Goal: Task Accomplishment & Management: Manage account settings

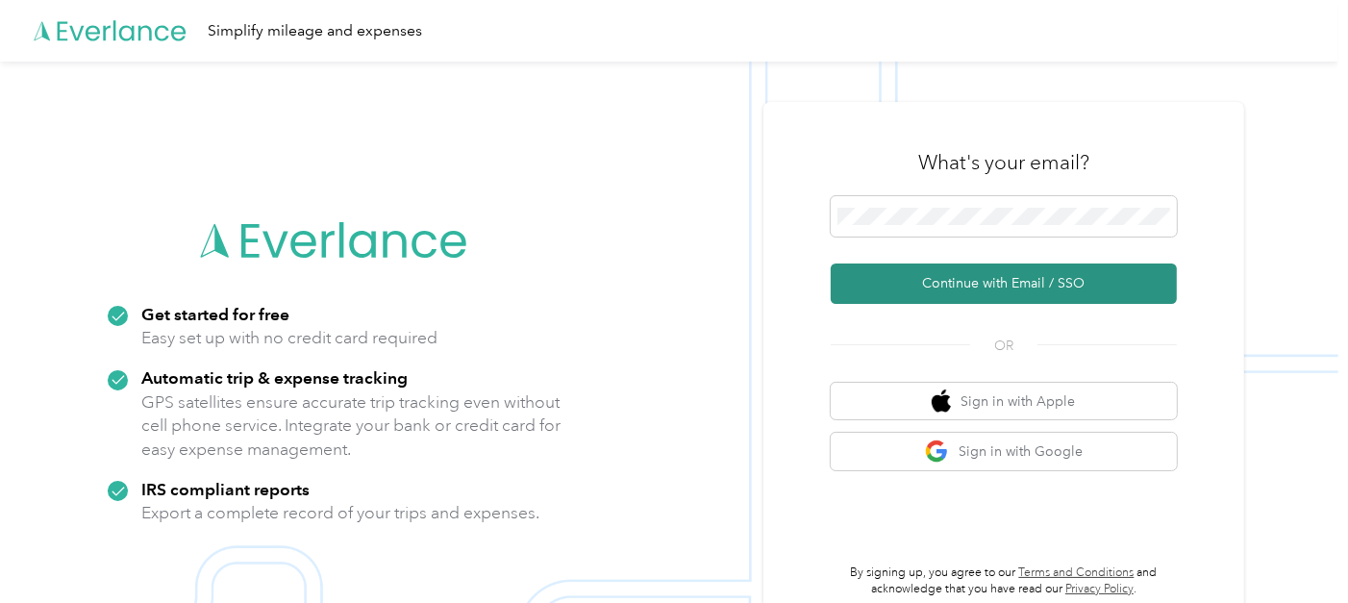
click at [1007, 280] on button "Continue with Email / SSO" at bounding box center [1004, 283] width 346 height 40
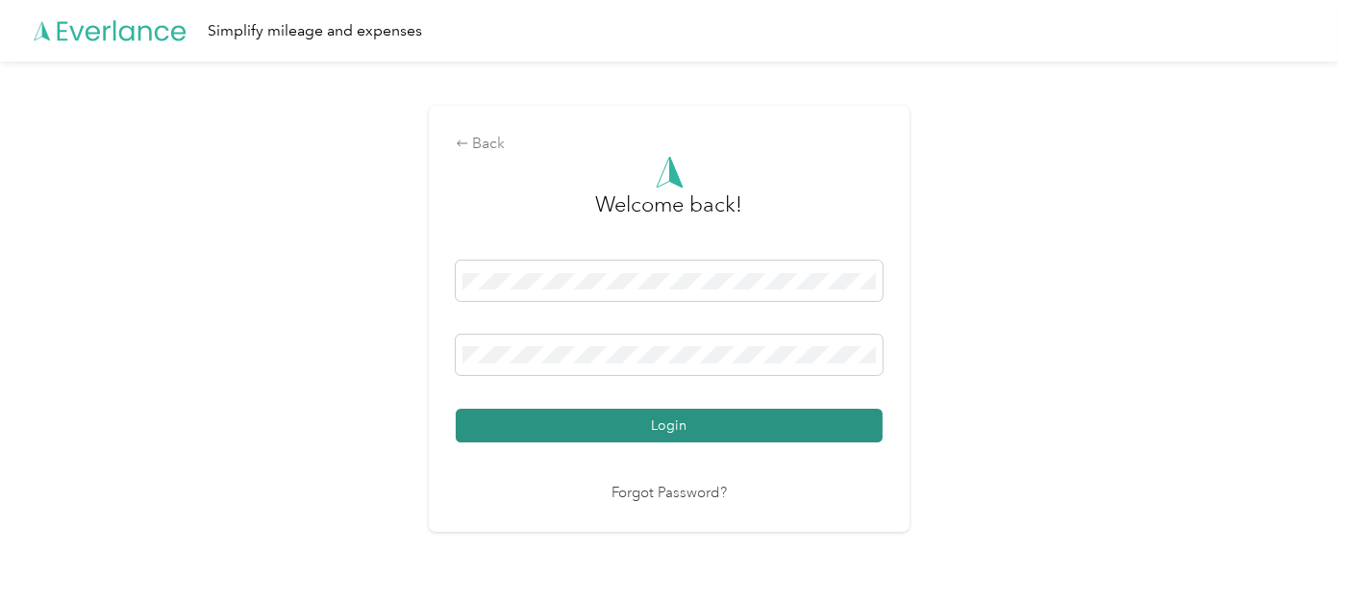
click at [808, 429] on button "Login" at bounding box center [669, 426] width 427 height 34
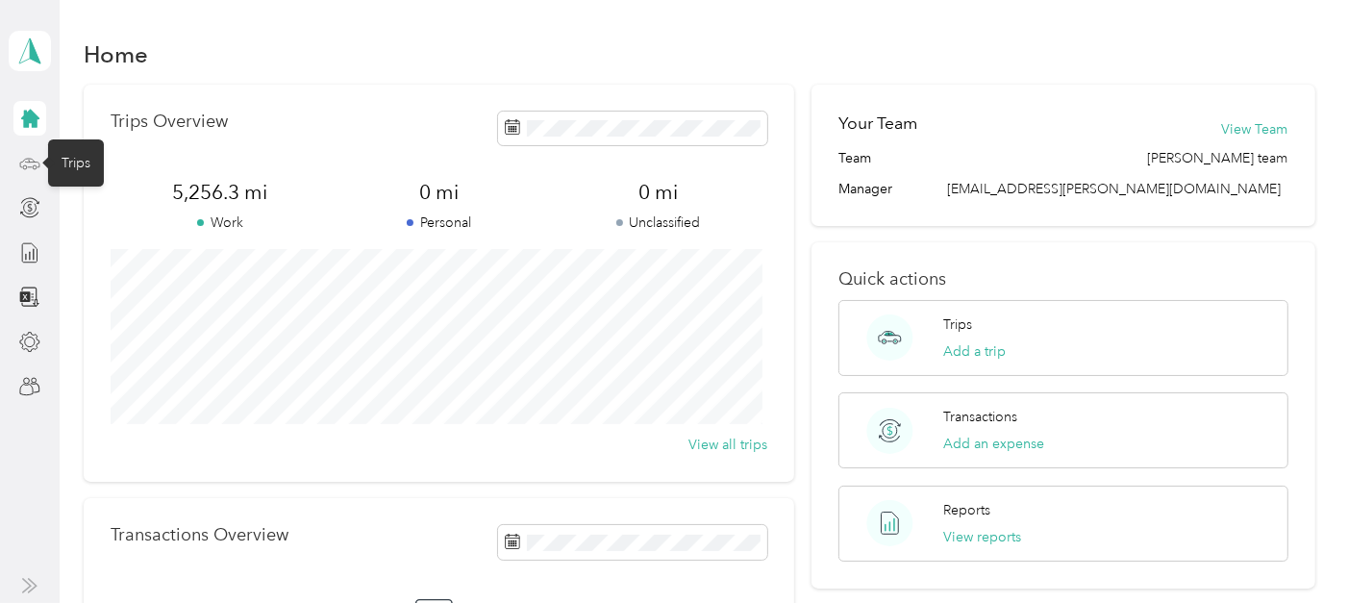
click at [22, 158] on icon at bounding box center [29, 163] width 21 height 21
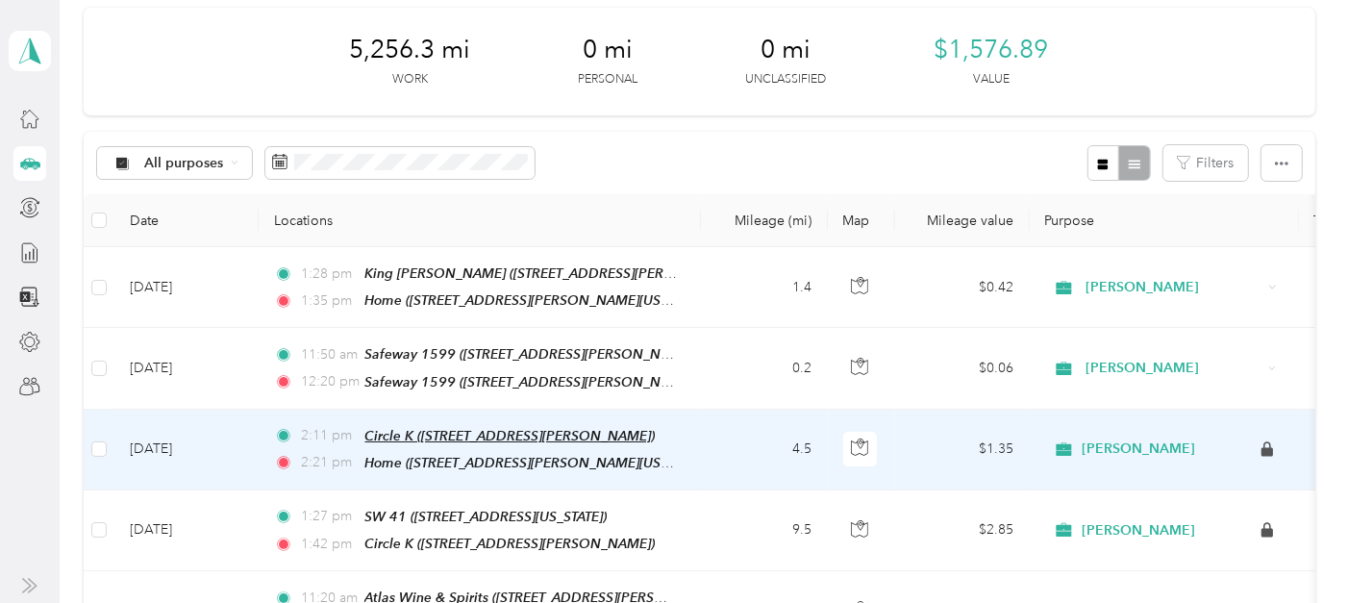
scroll to position [213, 0]
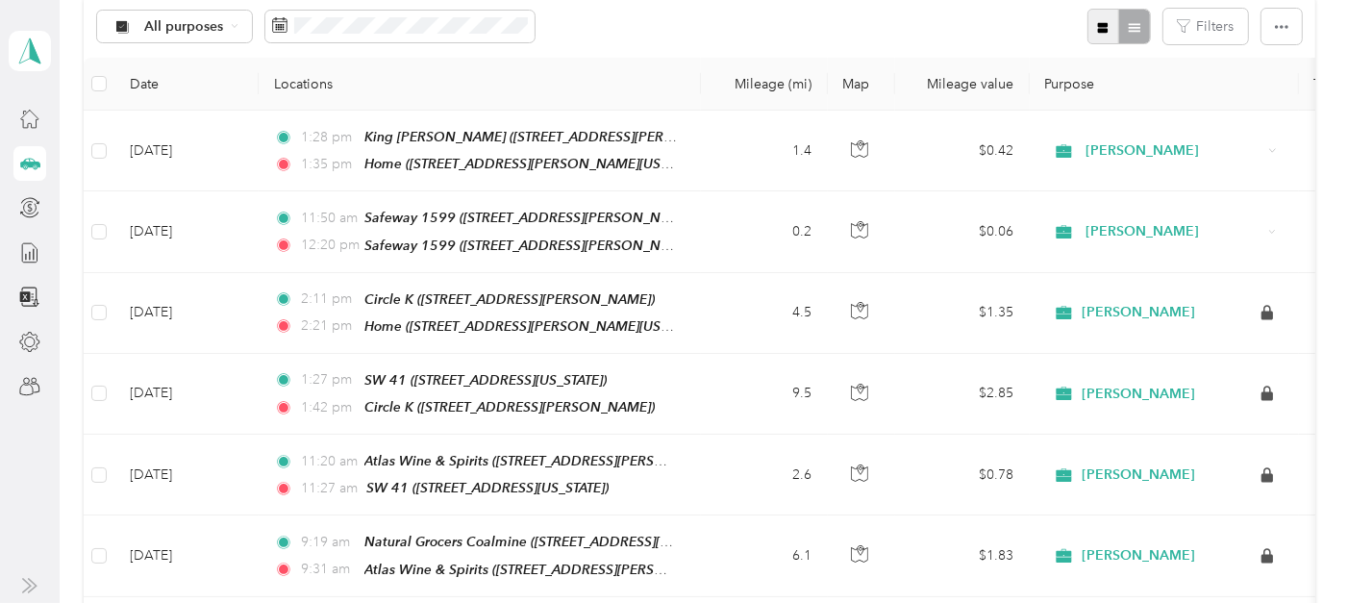
click at [1096, 21] on icon "button" at bounding box center [1102, 27] width 13 height 13
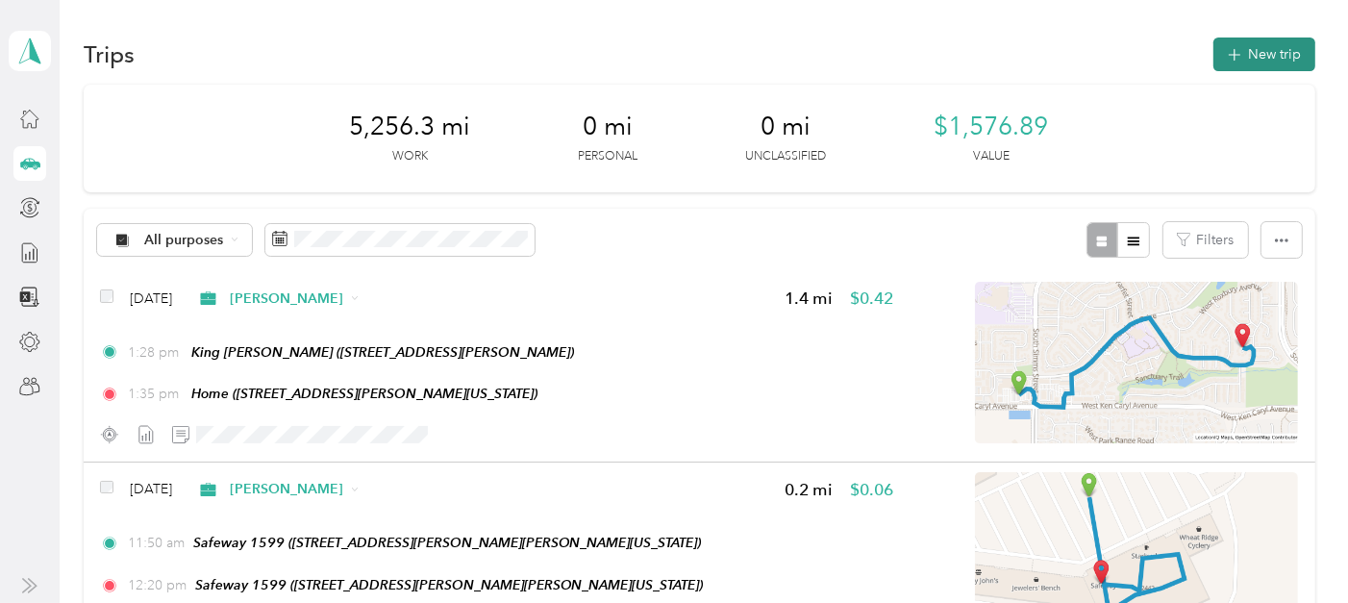
click at [1250, 51] on button "New trip" at bounding box center [1264, 55] width 102 height 34
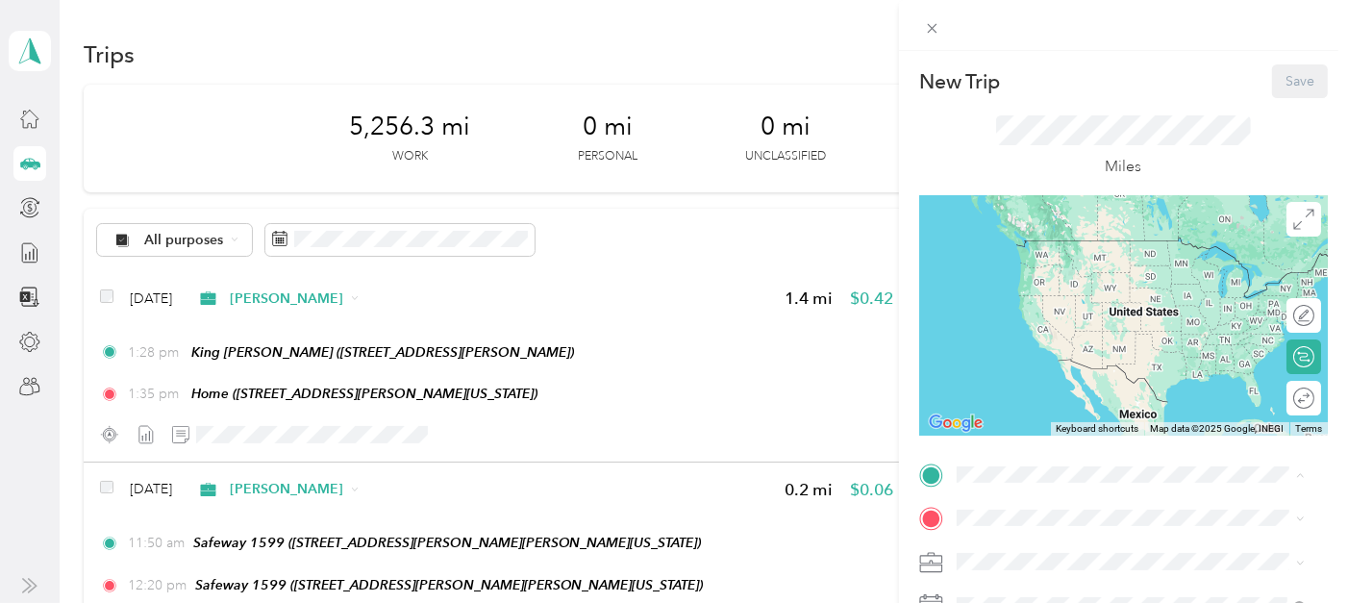
click at [1034, 271] on span "[STREET_ADDRESS][PERSON_NAME][US_STATE]" at bounding box center [1141, 269] width 299 height 16
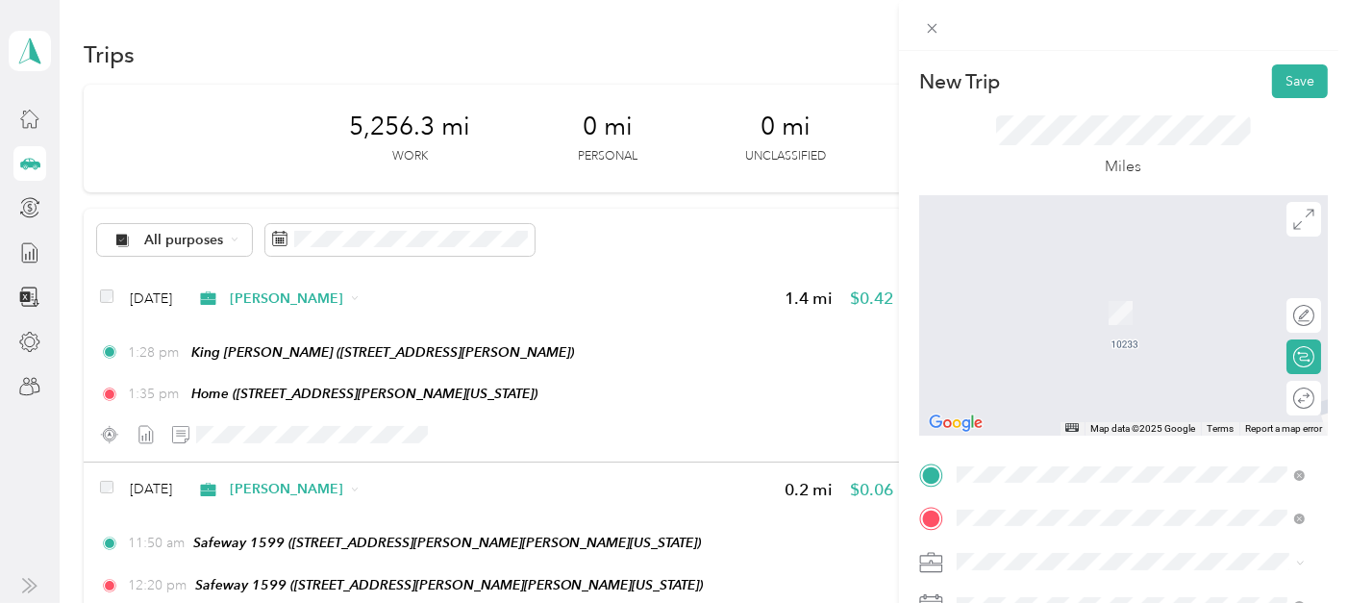
click at [1111, 308] on span "[STREET_ADDRESS][PERSON_NAME][PERSON_NAME][US_STATE]" at bounding box center [1106, 322] width 229 height 37
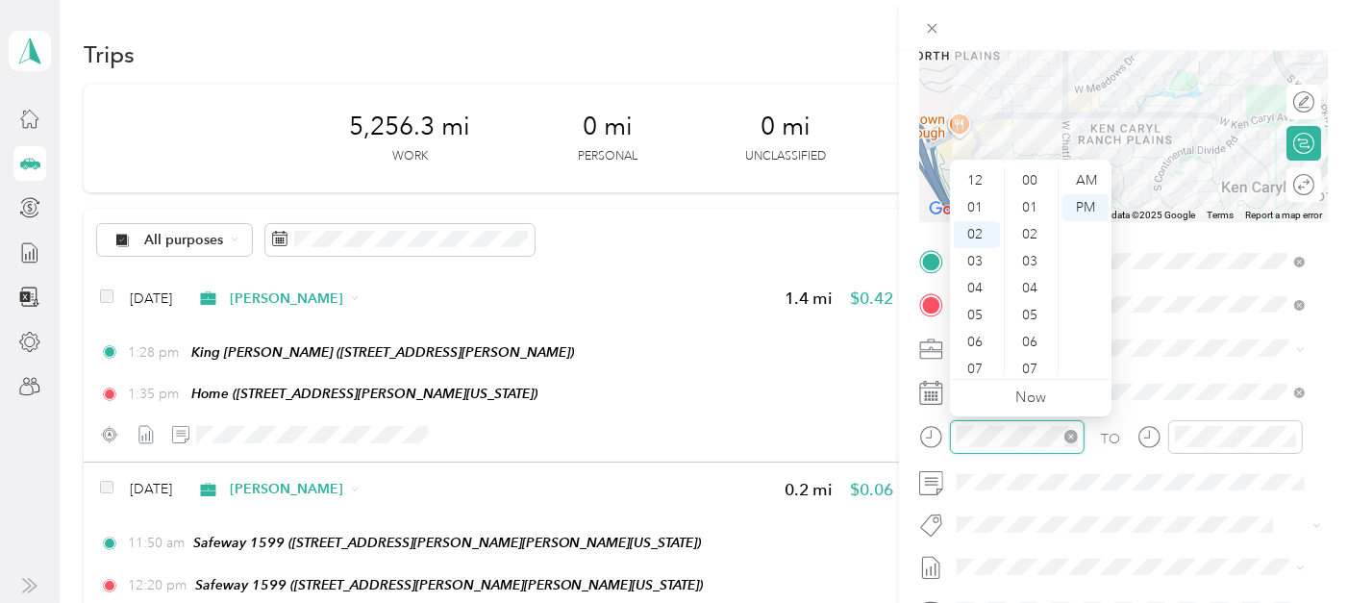
scroll to position [54, 0]
click at [1088, 178] on div "AM" at bounding box center [1086, 180] width 46 height 27
click at [979, 335] on div "10" at bounding box center [977, 334] width 46 height 27
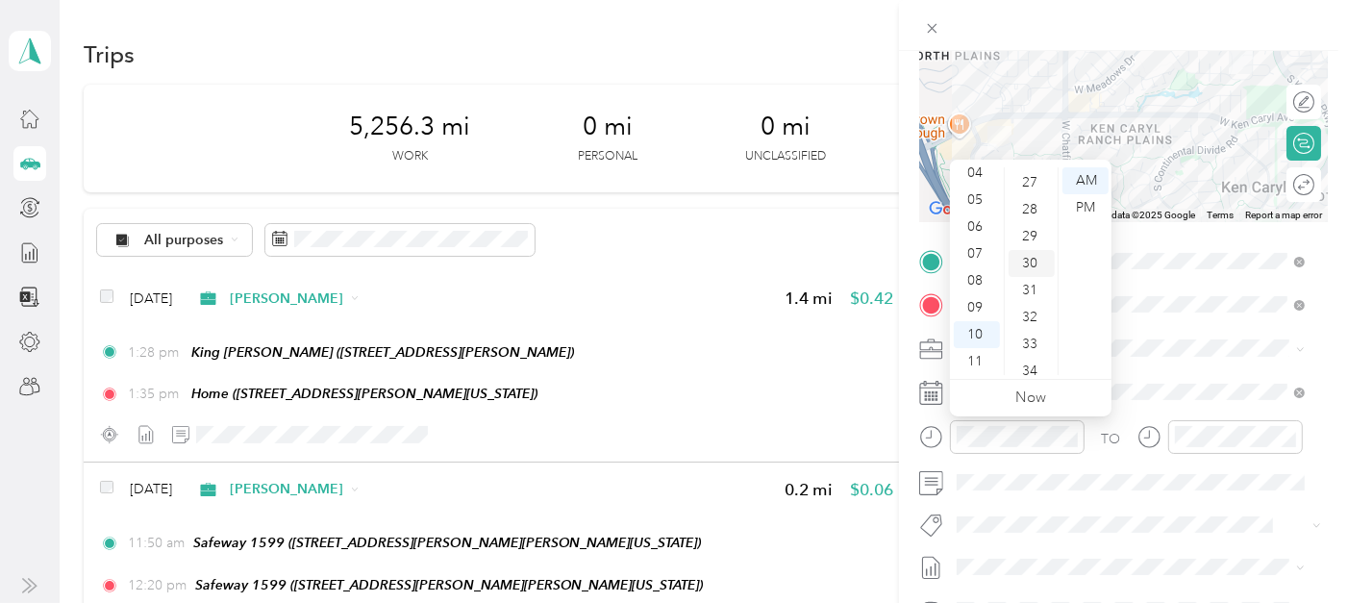
click at [1028, 262] on div "30" at bounding box center [1032, 263] width 46 height 27
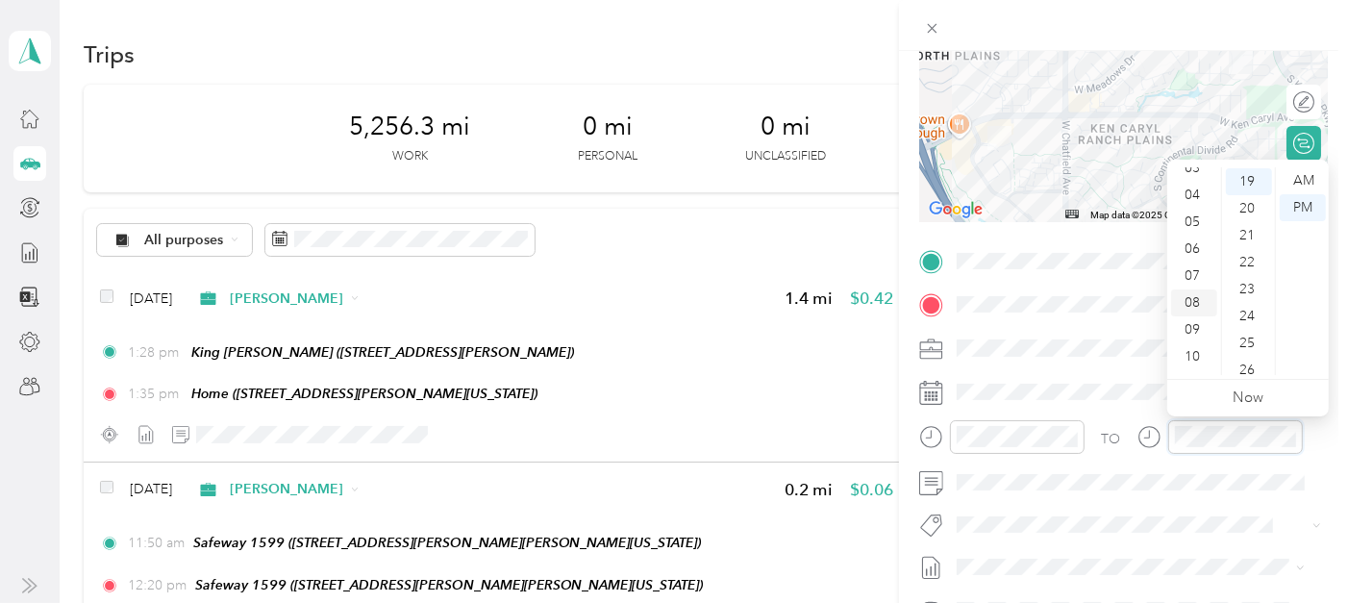
scroll to position [115, 0]
click at [1188, 329] on div "10" at bounding box center [1194, 334] width 46 height 27
click at [1305, 178] on div "AM" at bounding box center [1303, 180] width 46 height 27
click at [1244, 321] on div "40" at bounding box center [1249, 319] width 46 height 27
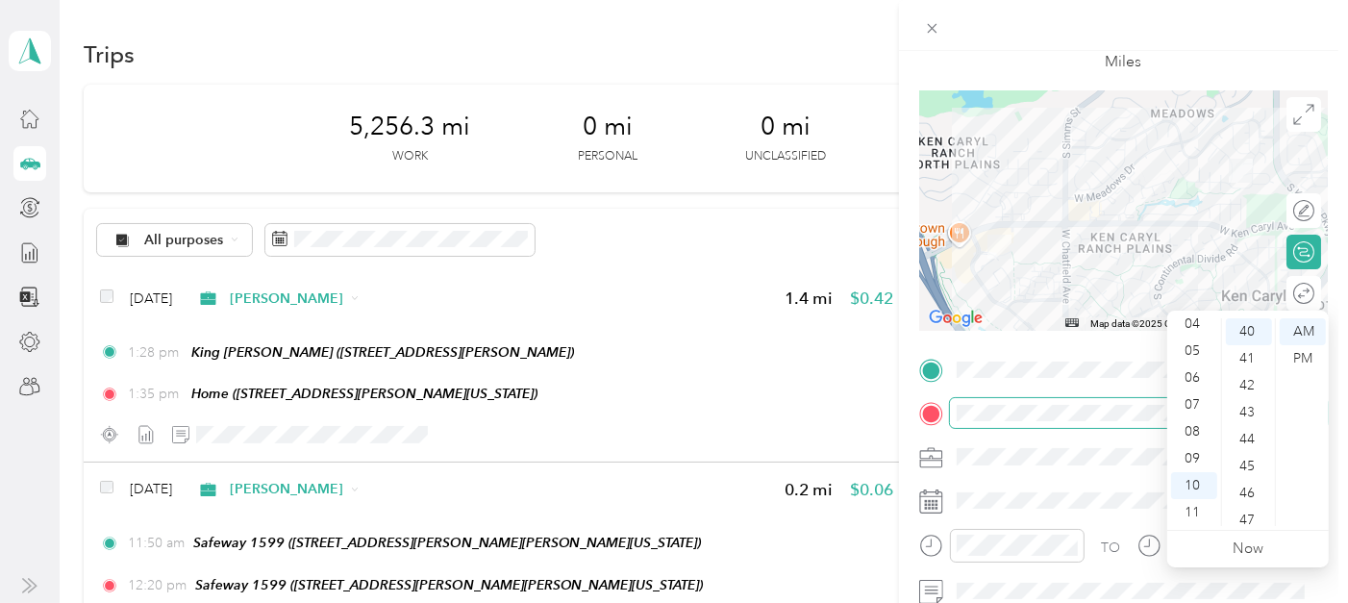
scroll to position [0, 0]
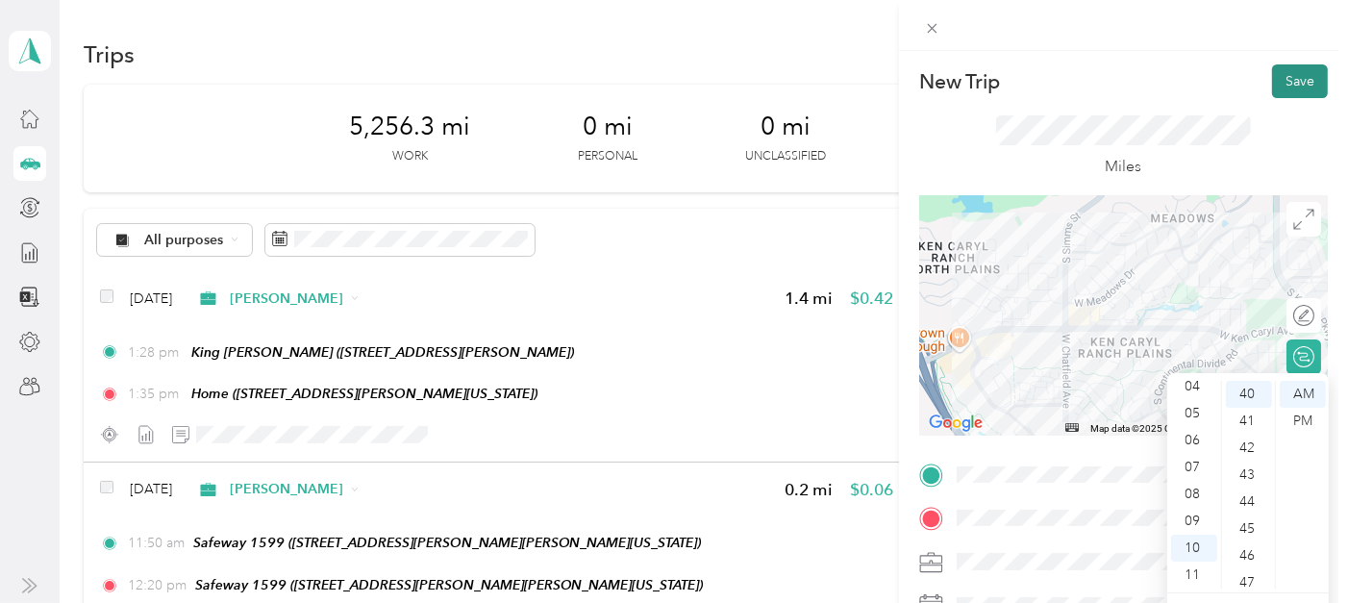
click at [1296, 80] on button "Save" at bounding box center [1300, 81] width 56 height 34
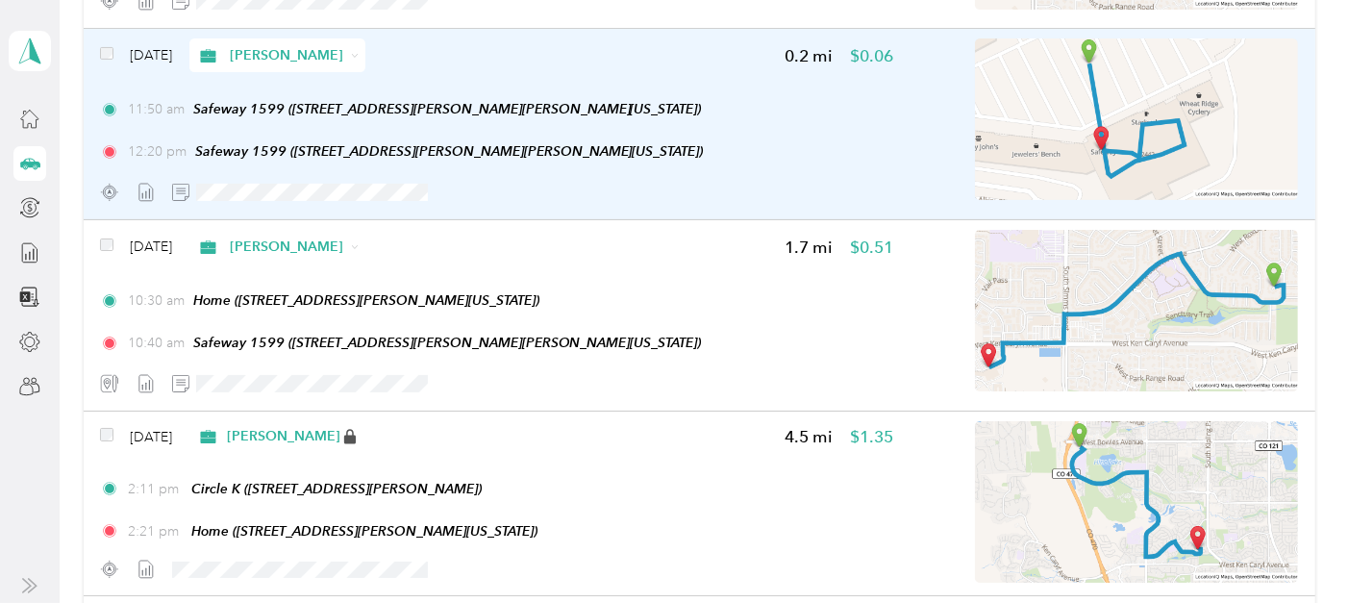
scroll to position [534, 0]
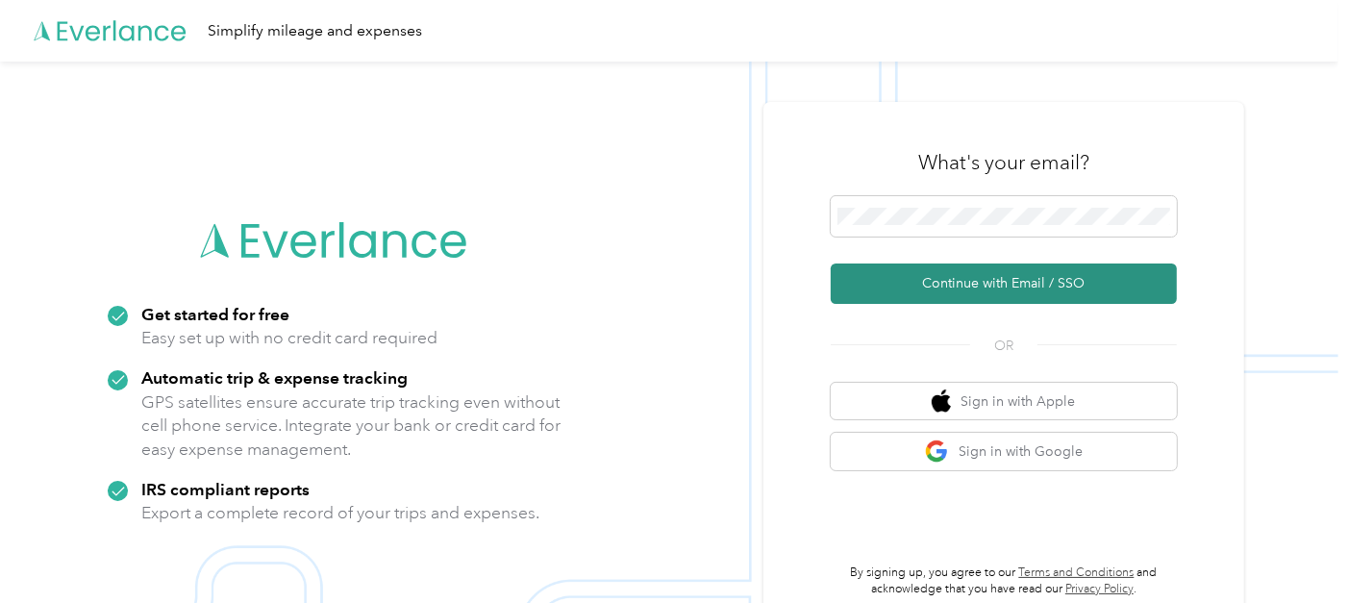
click at [956, 277] on button "Continue with Email / SSO" at bounding box center [1004, 283] width 346 height 40
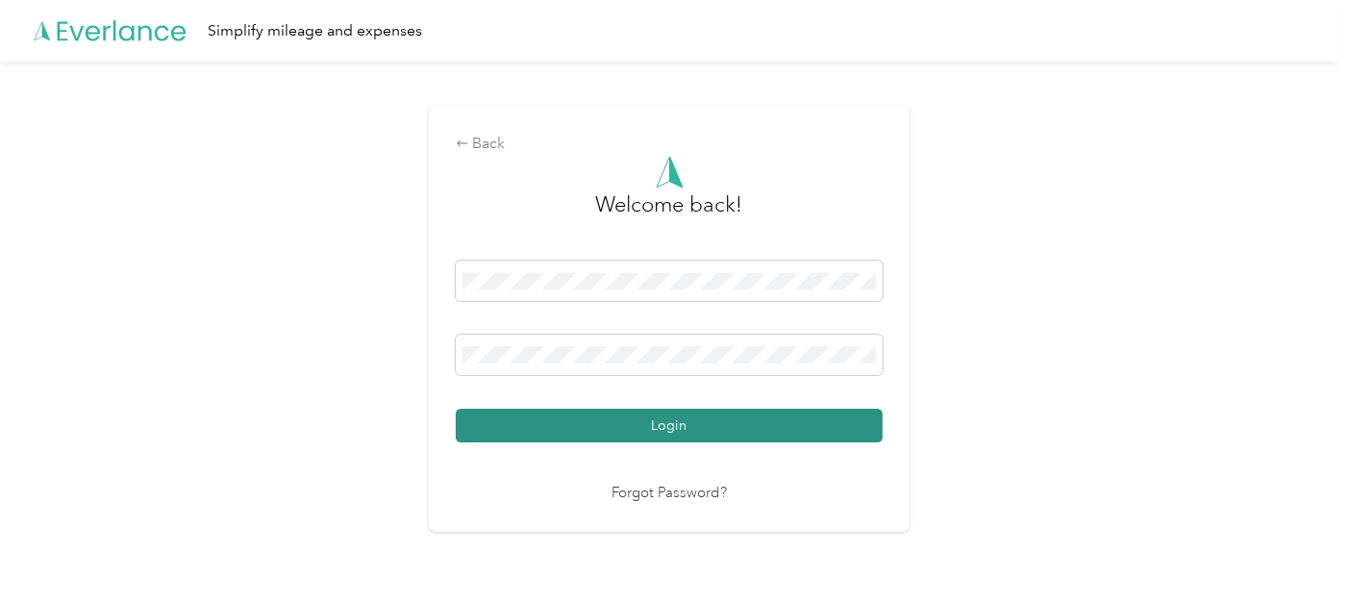
click at [766, 425] on button "Login" at bounding box center [669, 426] width 427 height 34
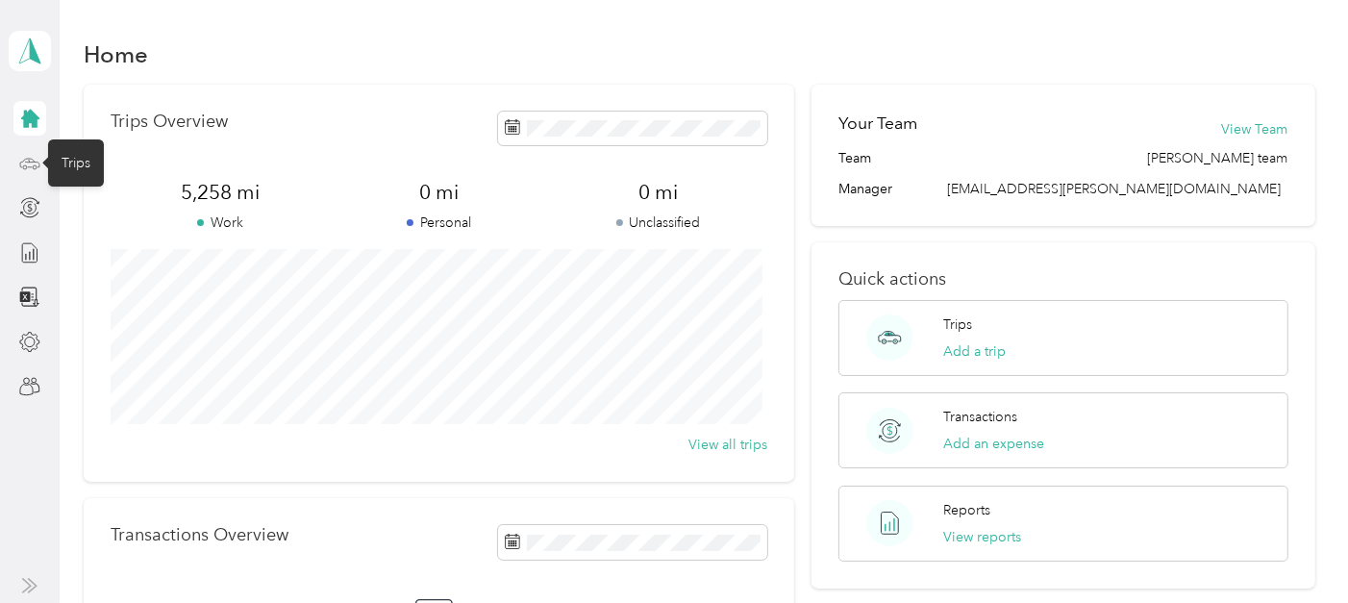
click at [38, 161] on icon at bounding box center [29, 163] width 21 height 21
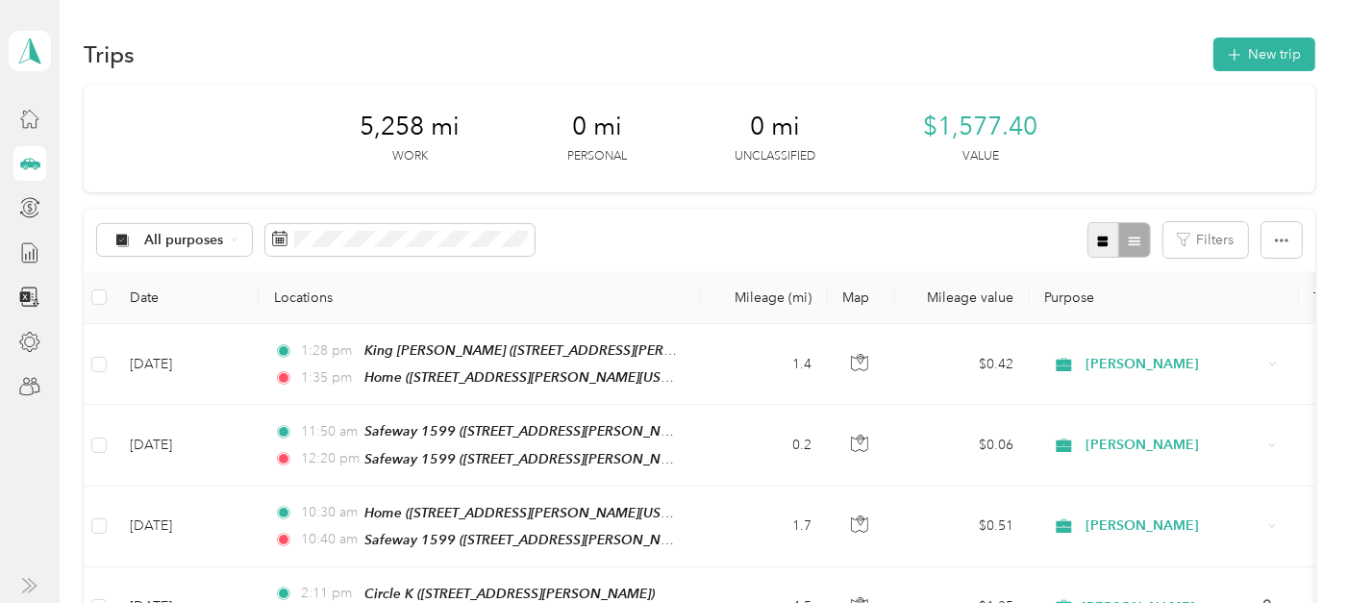
click at [1098, 236] on icon "button" at bounding box center [1103, 241] width 11 height 11
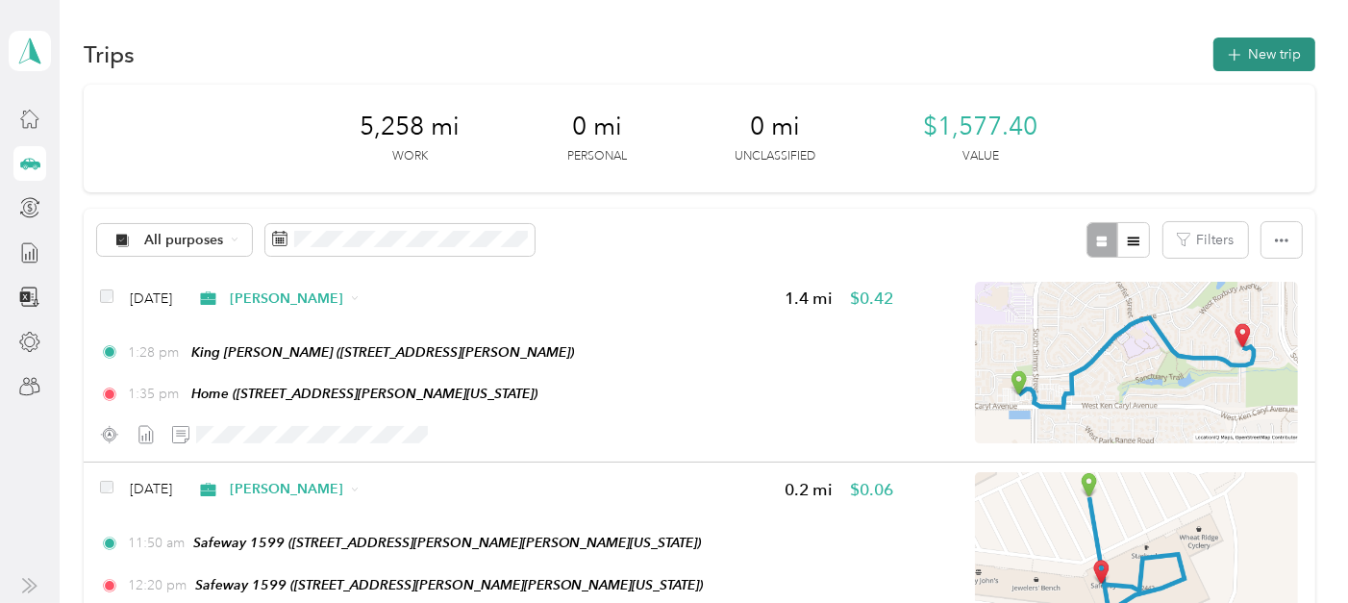
click at [1263, 58] on button "New trip" at bounding box center [1264, 55] width 102 height 34
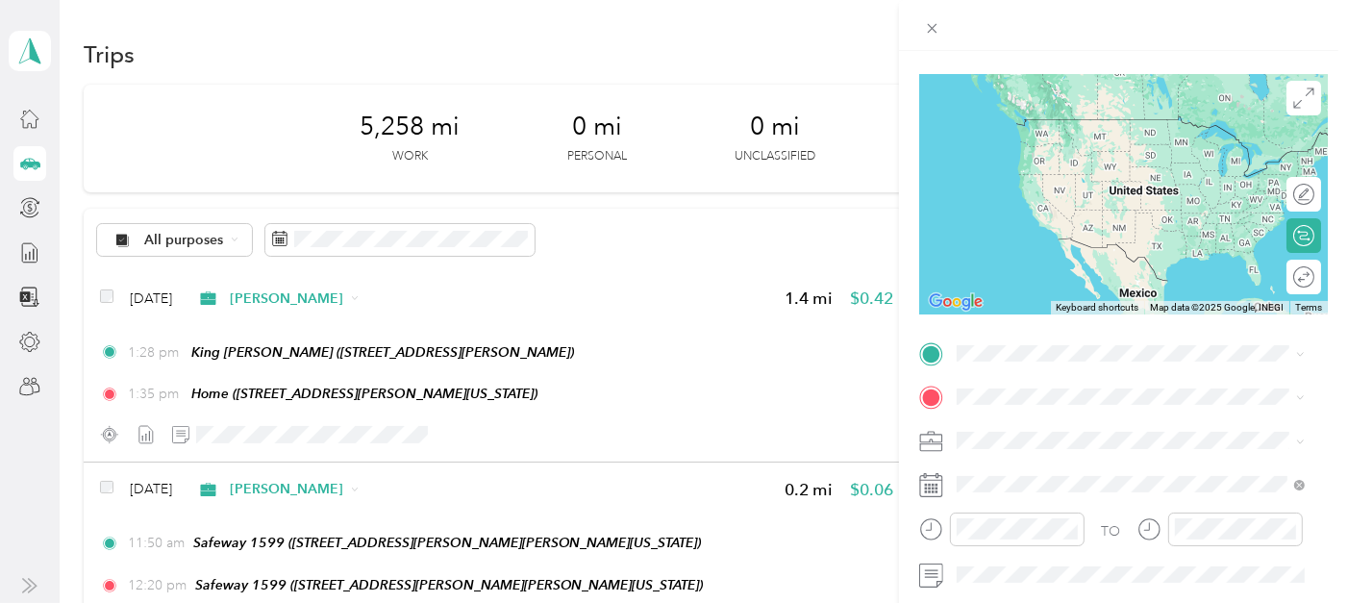
scroll to position [320, 0]
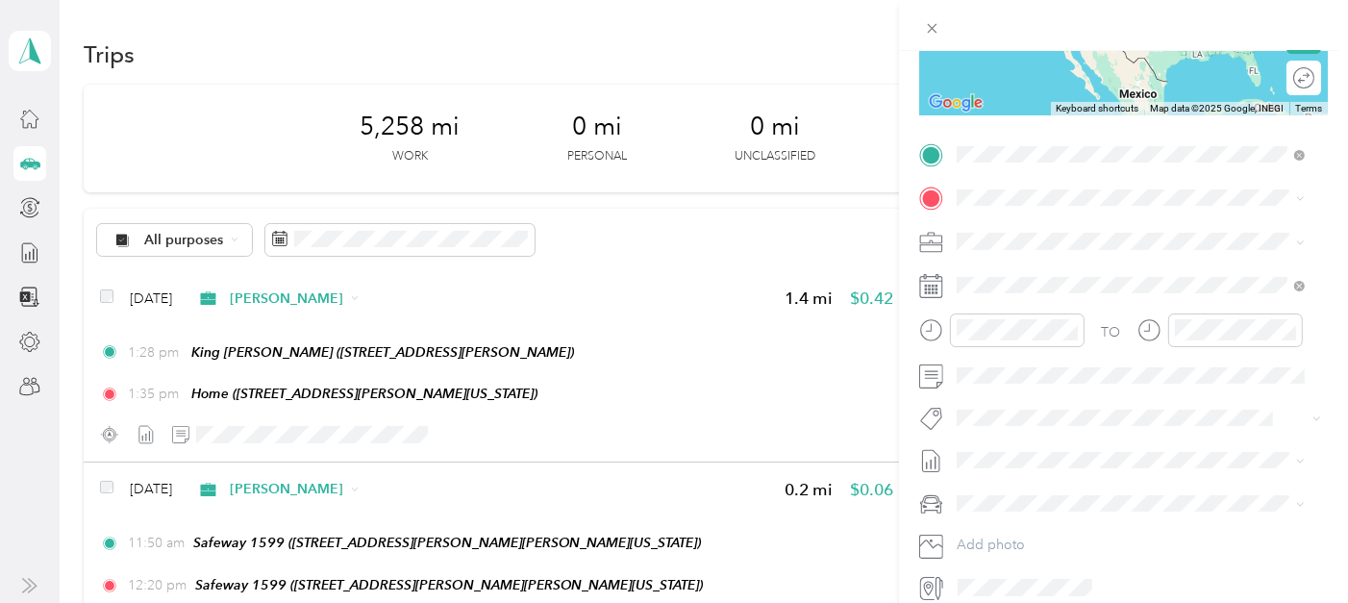
click at [1162, 246] on span "[STREET_ADDRESS][PERSON_NAME][PERSON_NAME][US_STATE]" at bounding box center [1106, 261] width 229 height 37
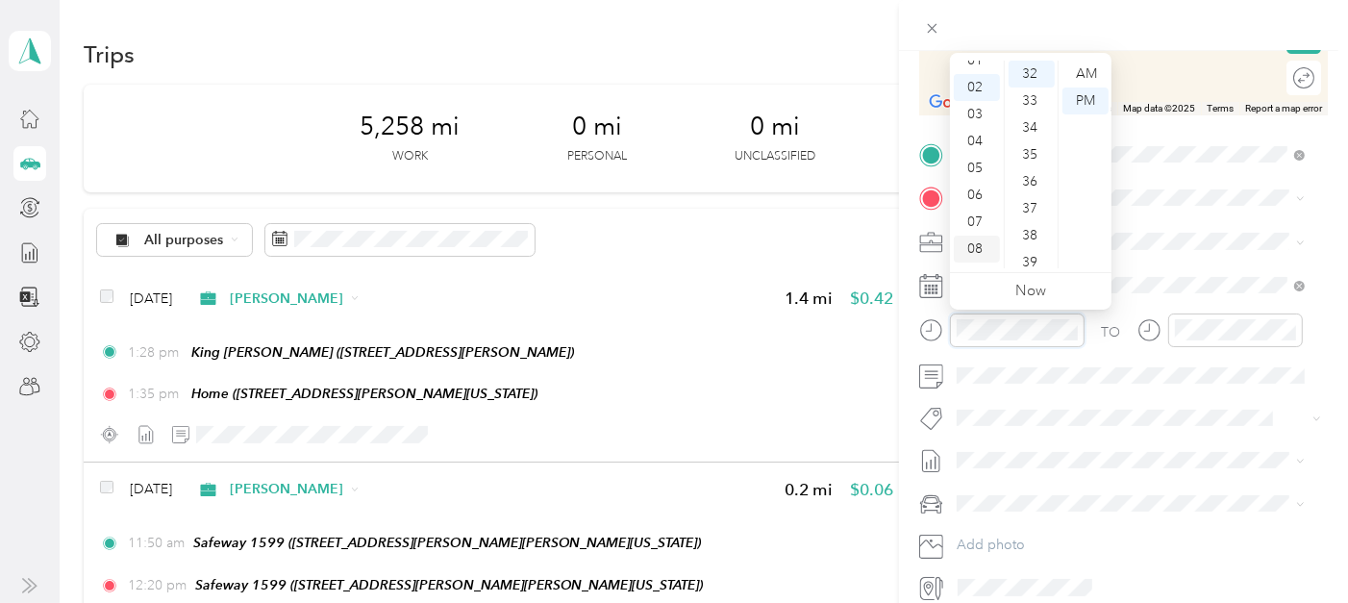
scroll to position [0, 0]
click at [980, 76] on div "12" at bounding box center [977, 74] width 46 height 27
click at [1082, 98] on div "PM" at bounding box center [1086, 101] width 46 height 27
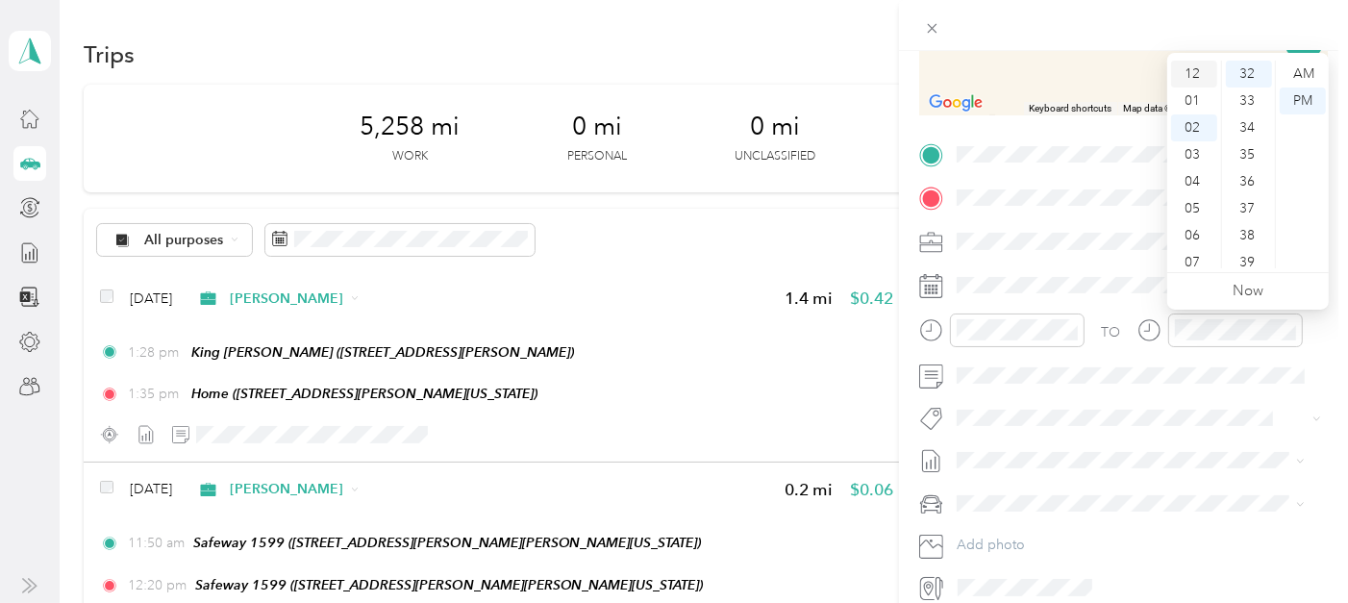
click at [1189, 71] on div "12" at bounding box center [1194, 74] width 46 height 27
click at [1244, 71] on div "40" at bounding box center [1249, 76] width 46 height 27
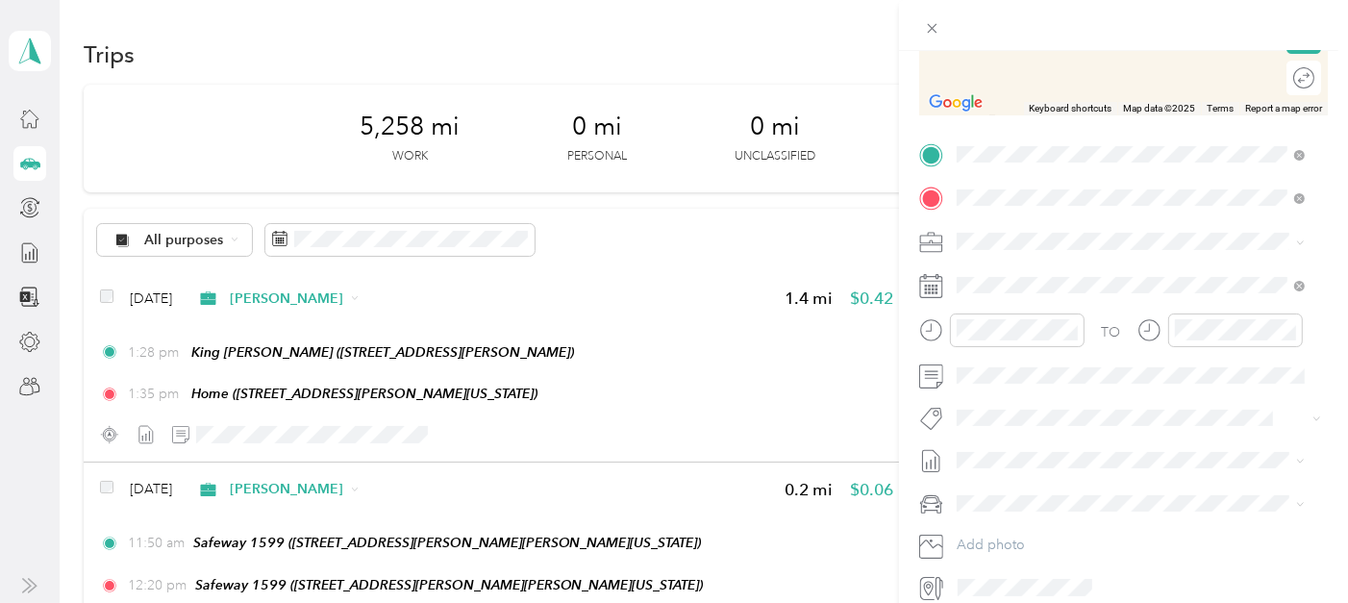
click at [1013, 379] on span "[STREET_ADDRESS][PERSON_NAME][PERSON_NAME][US_STATE]" at bounding box center [1106, 372] width 229 height 37
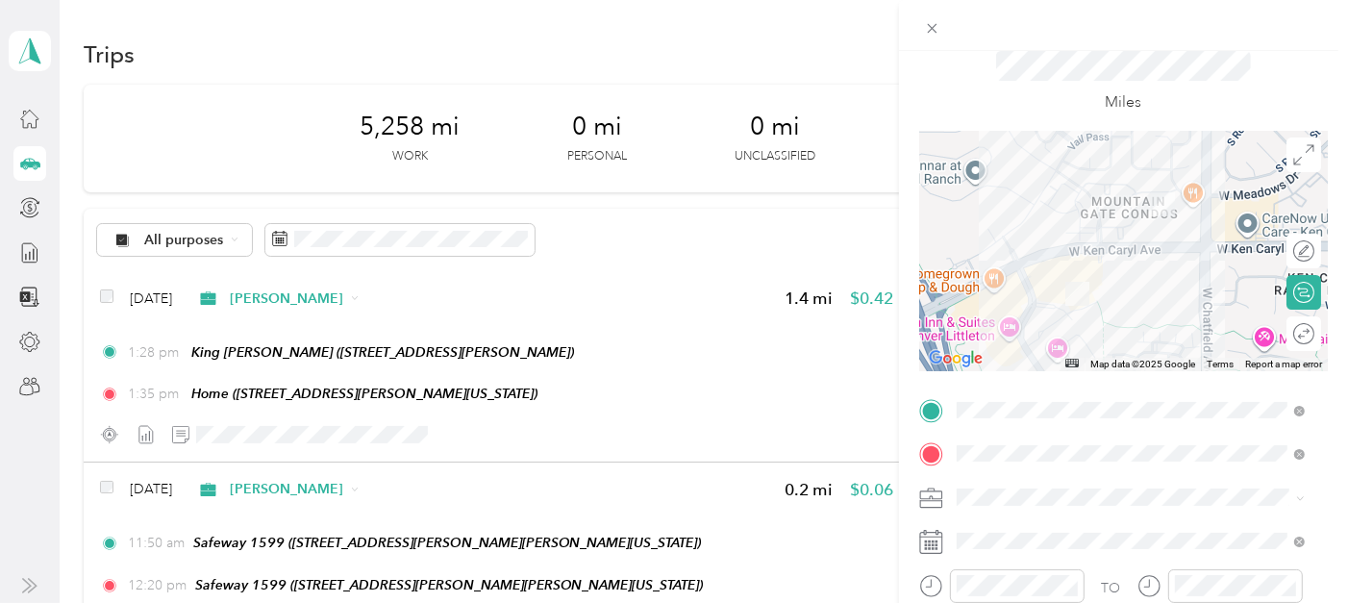
scroll to position [0, 0]
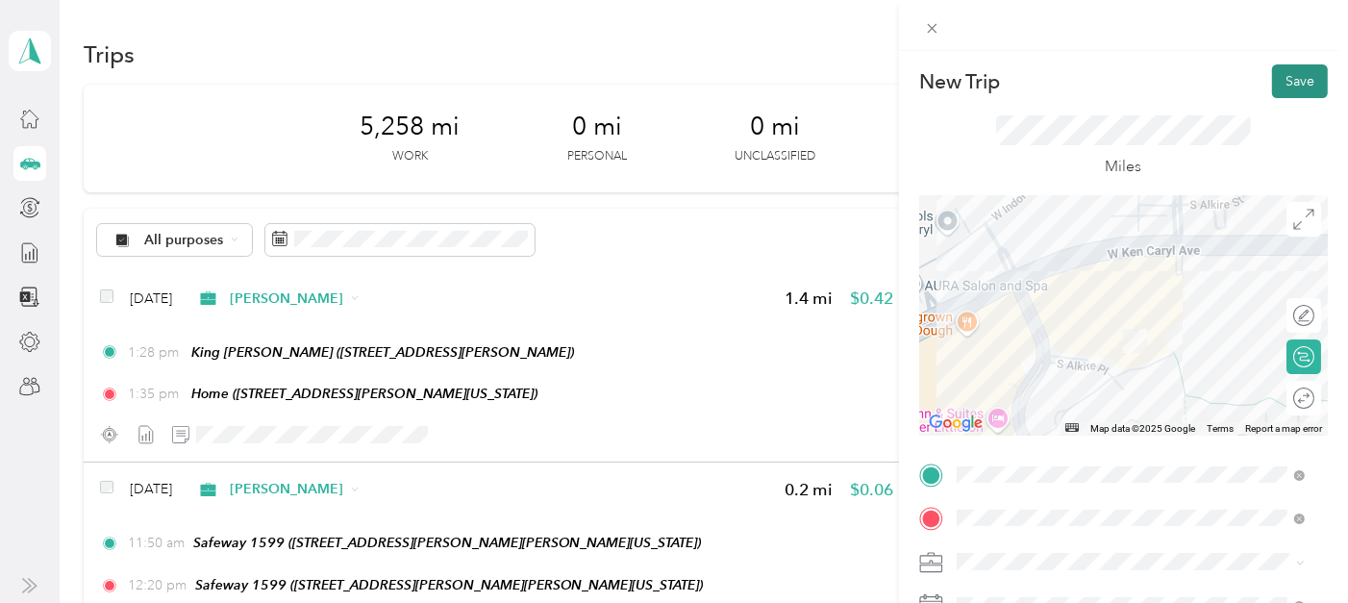
click at [1288, 73] on button "Save" at bounding box center [1300, 81] width 56 height 34
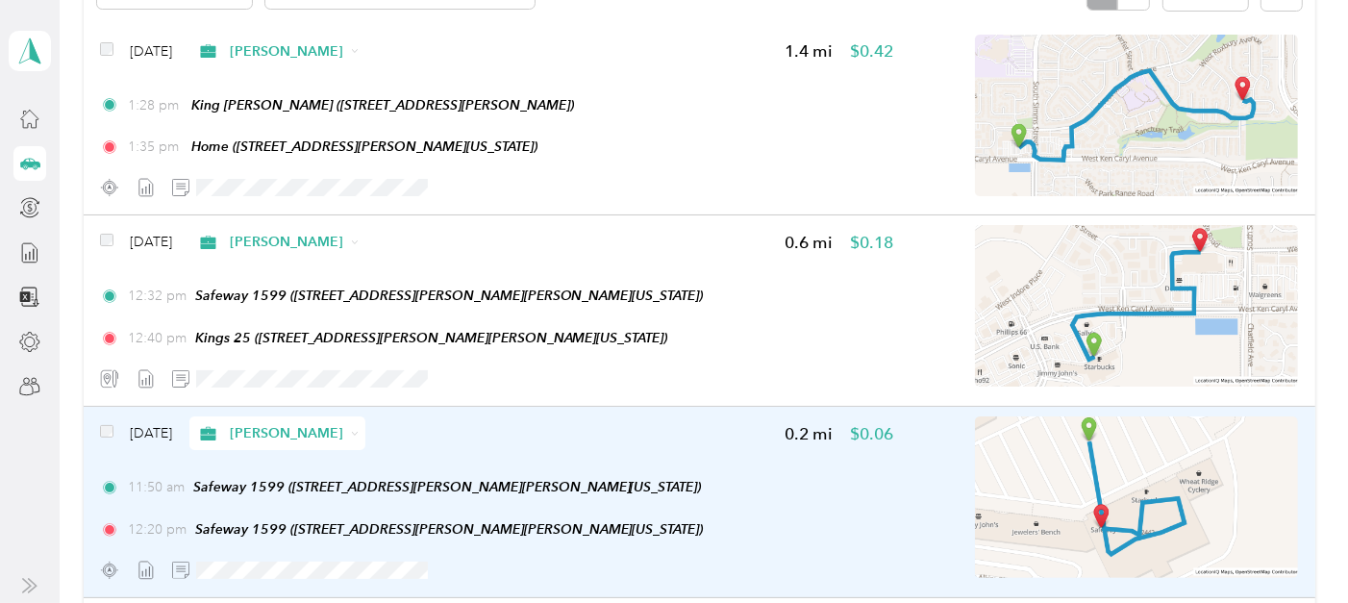
scroll to position [213, 0]
